Goal: Information Seeking & Learning: Learn about a topic

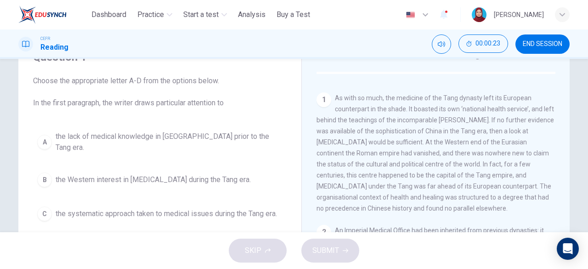
scroll to position [184, 0]
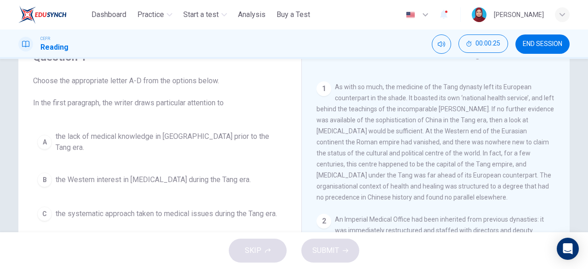
drag, startPoint x: 333, startPoint y: 86, endPoint x: 513, endPoint y: 182, distance: 204.0
click at [513, 182] on div "1 As with so much, the medicine of the Tang dynasty left its European counterpa…" at bounding box center [435, 141] width 239 height 121
click at [474, 149] on div "1 As with so much, the medicine of the Tang dynasty left its European counterpa…" at bounding box center [435, 141] width 239 height 121
click at [473, 148] on div "1 As with so much, the medicine of the Tang dynasty left its European counterpa…" at bounding box center [435, 141] width 239 height 121
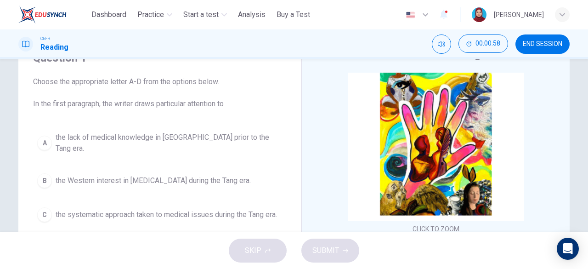
scroll to position [0, 0]
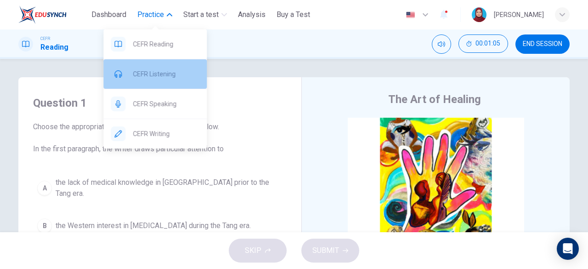
click at [161, 70] on span "CEFR Listening" at bounding box center [166, 73] width 67 height 11
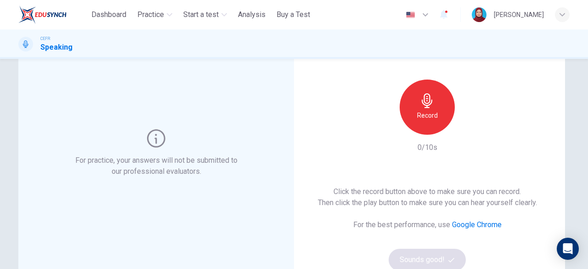
scroll to position [46, 0]
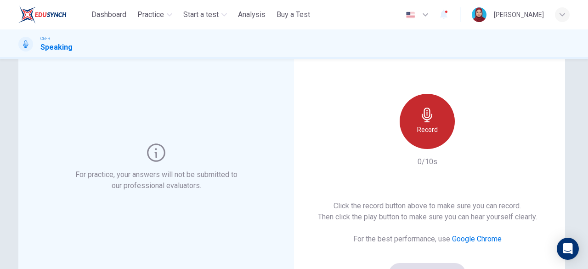
click at [436, 113] on div "Record" at bounding box center [426, 121] width 55 height 55
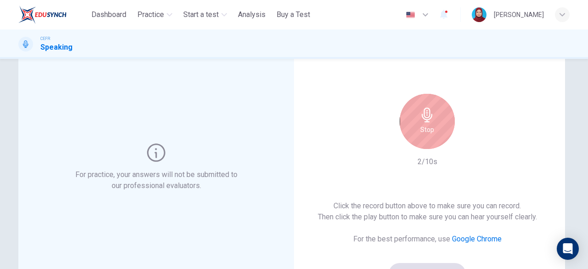
click at [422, 129] on h6 "Stop" at bounding box center [427, 129] width 14 height 11
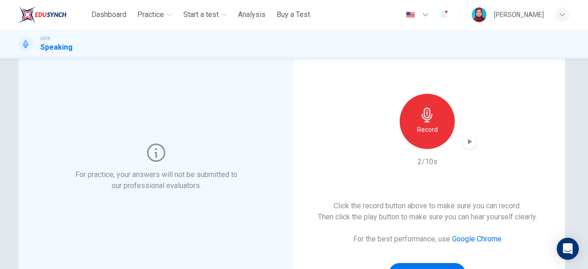
click at [425, 128] on h6 "Record" at bounding box center [427, 129] width 21 height 11
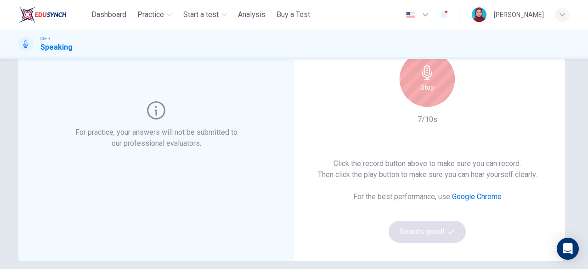
scroll to position [0, 0]
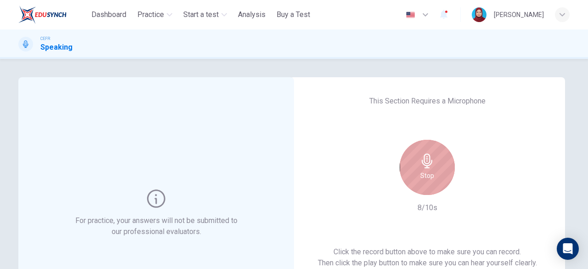
click at [420, 161] on icon "button" at bounding box center [427, 160] width 15 height 15
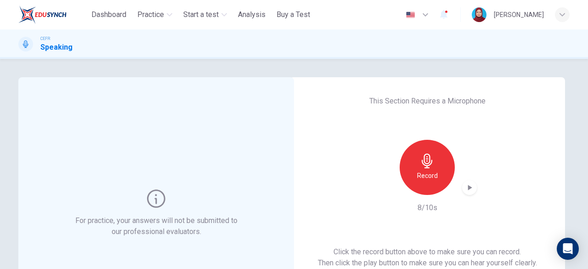
click at [465, 183] on icon "button" at bounding box center [469, 187] width 9 height 9
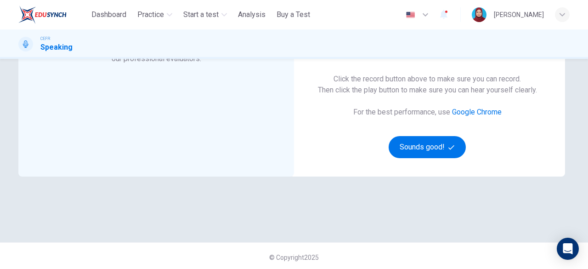
scroll to position [175, 0]
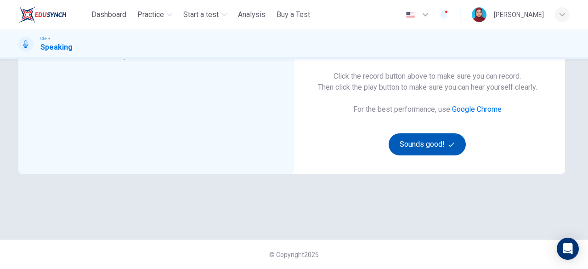
click at [422, 149] on button "Sounds good!" at bounding box center [426, 144] width 77 height 22
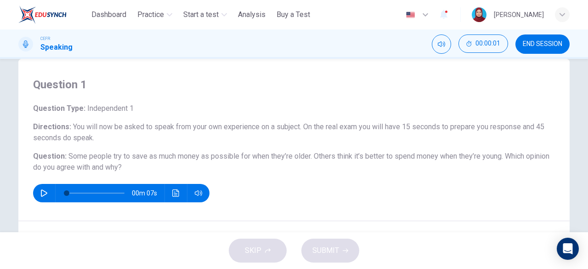
scroll to position [0, 0]
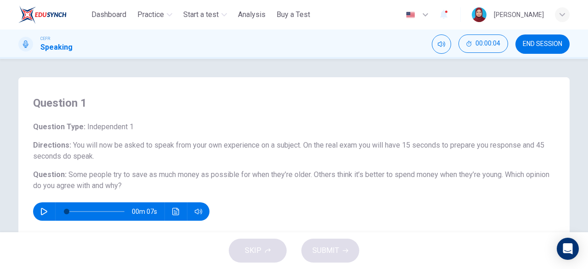
click at [41, 211] on icon "button" at bounding box center [43, 211] width 7 height 7
click at [44, 210] on icon "button" at bounding box center [44, 211] width 6 height 7
type input "*"
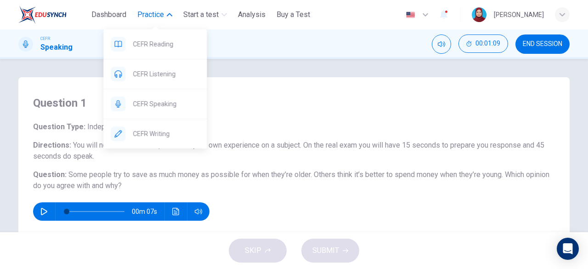
click at [144, 13] on span "Practice" at bounding box center [150, 14] width 27 height 11
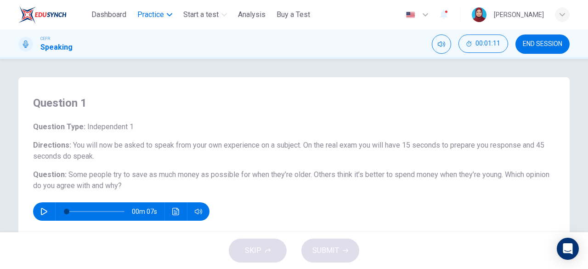
click at [144, 13] on span "Practice" at bounding box center [150, 14] width 27 height 11
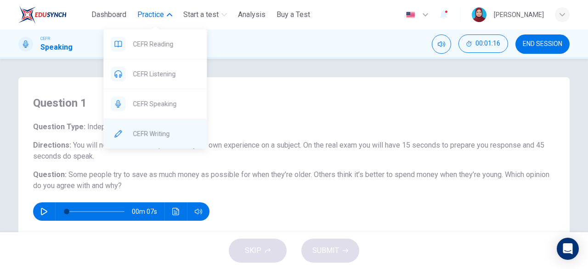
click at [178, 134] on span "CEFR Writing" at bounding box center [166, 133] width 67 height 11
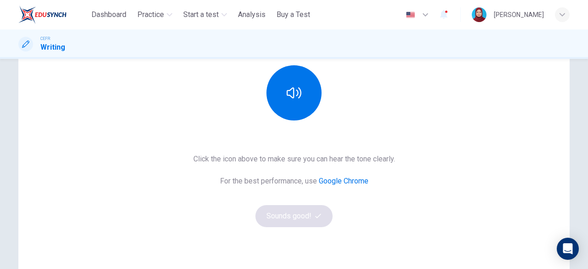
scroll to position [92, 0]
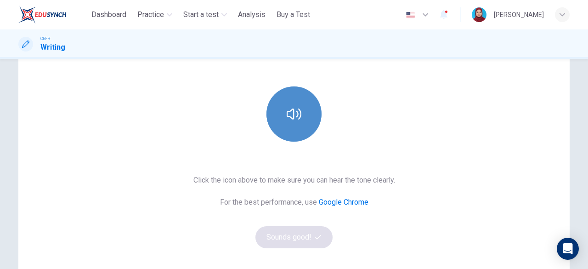
click at [300, 124] on button "button" at bounding box center [293, 113] width 55 height 55
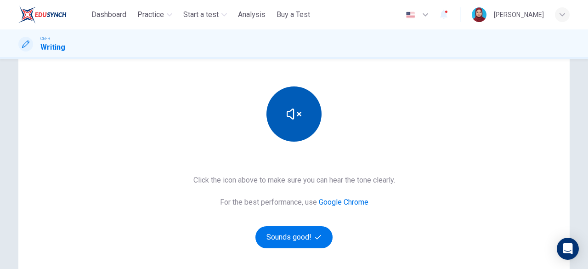
click at [293, 117] on icon "button" at bounding box center [293, 114] width 15 height 15
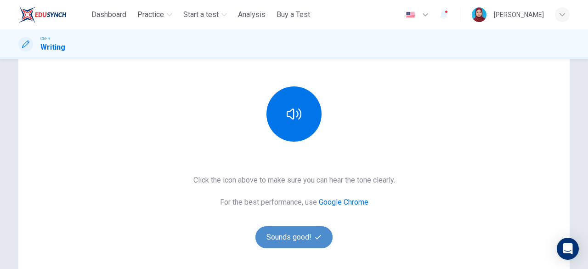
click at [299, 229] on button "Sounds good!" at bounding box center [293, 237] width 77 height 22
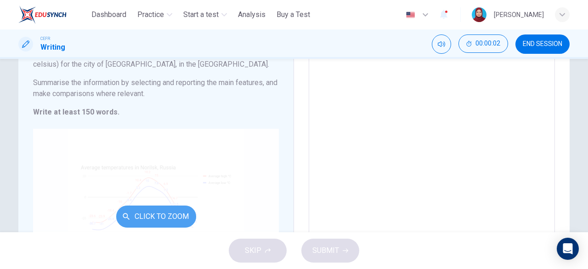
click at [163, 219] on button "Click to Zoom" at bounding box center [156, 216] width 80 height 22
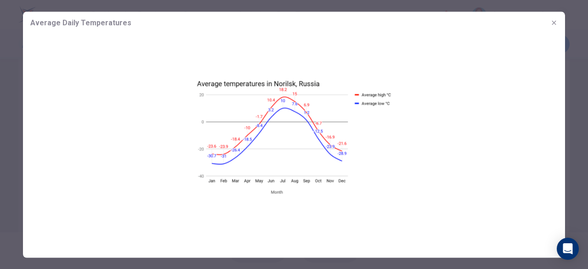
click at [550, 23] on icon "button" at bounding box center [553, 22] width 7 height 7
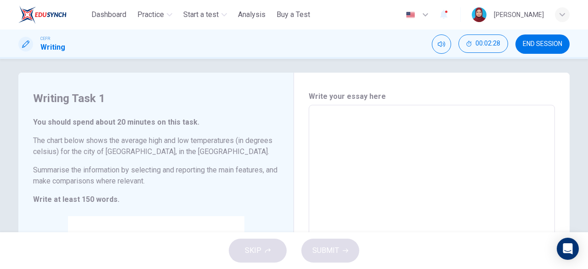
scroll to position [0, 0]
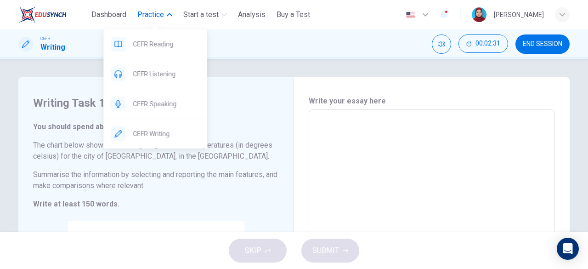
click at [164, 17] on button "Practice" at bounding box center [155, 14] width 42 height 17
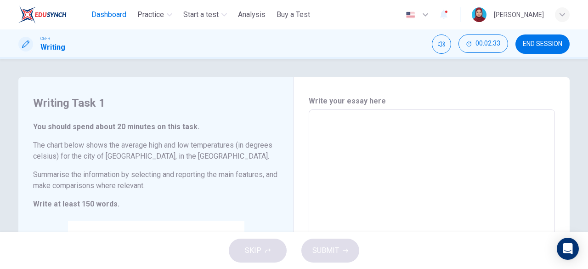
click at [120, 20] on span "Dashboard" at bounding box center [108, 14] width 35 height 11
